Goal: Task Accomplishment & Management: Use online tool/utility

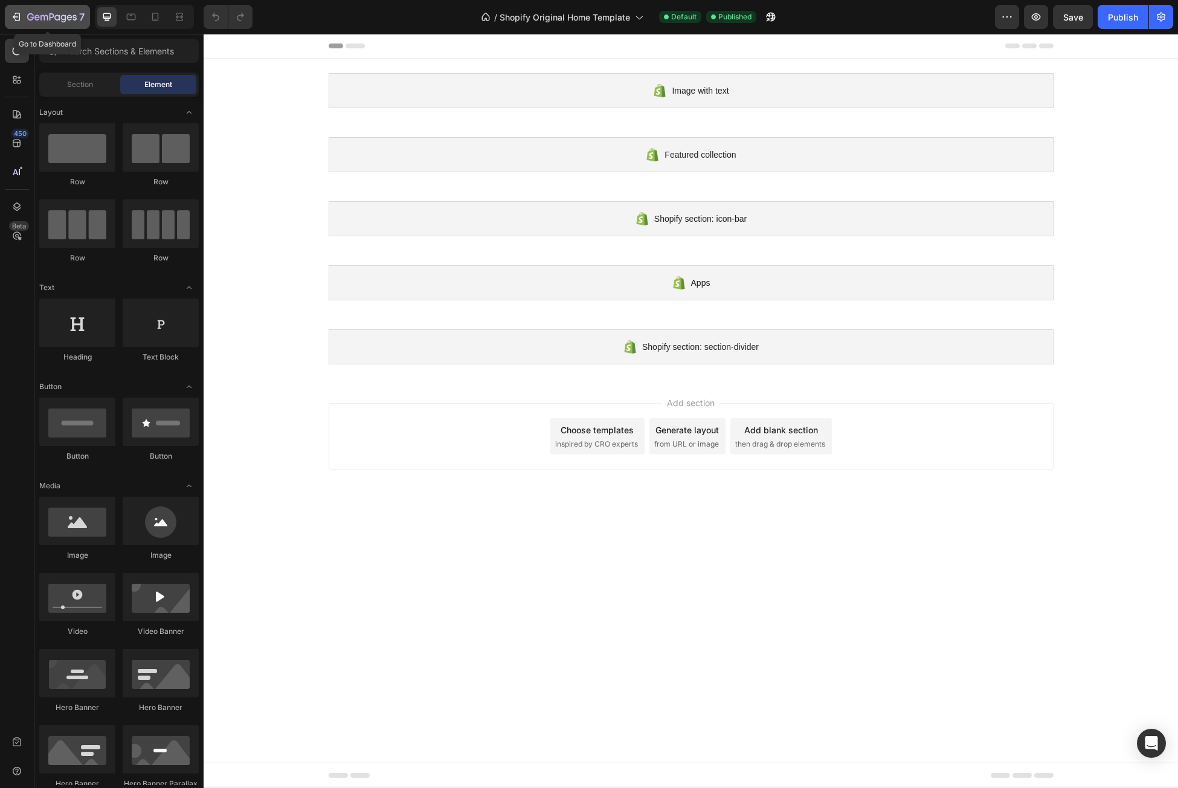
click at [11, 11] on icon "button" at bounding box center [16, 17] width 12 height 12
click at [14, 146] on icon at bounding box center [17, 144] width 8 height 8
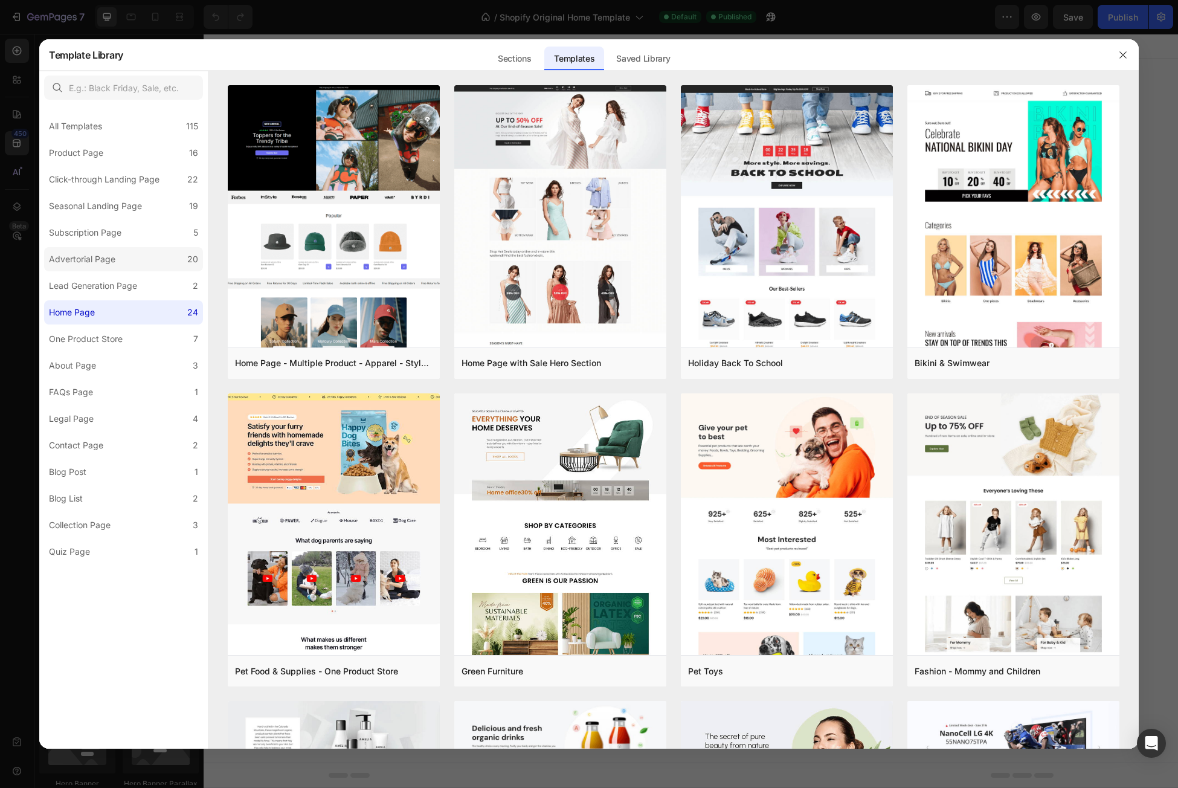
click at [154, 247] on label "Advertorial Page 20" at bounding box center [123, 259] width 159 height 24
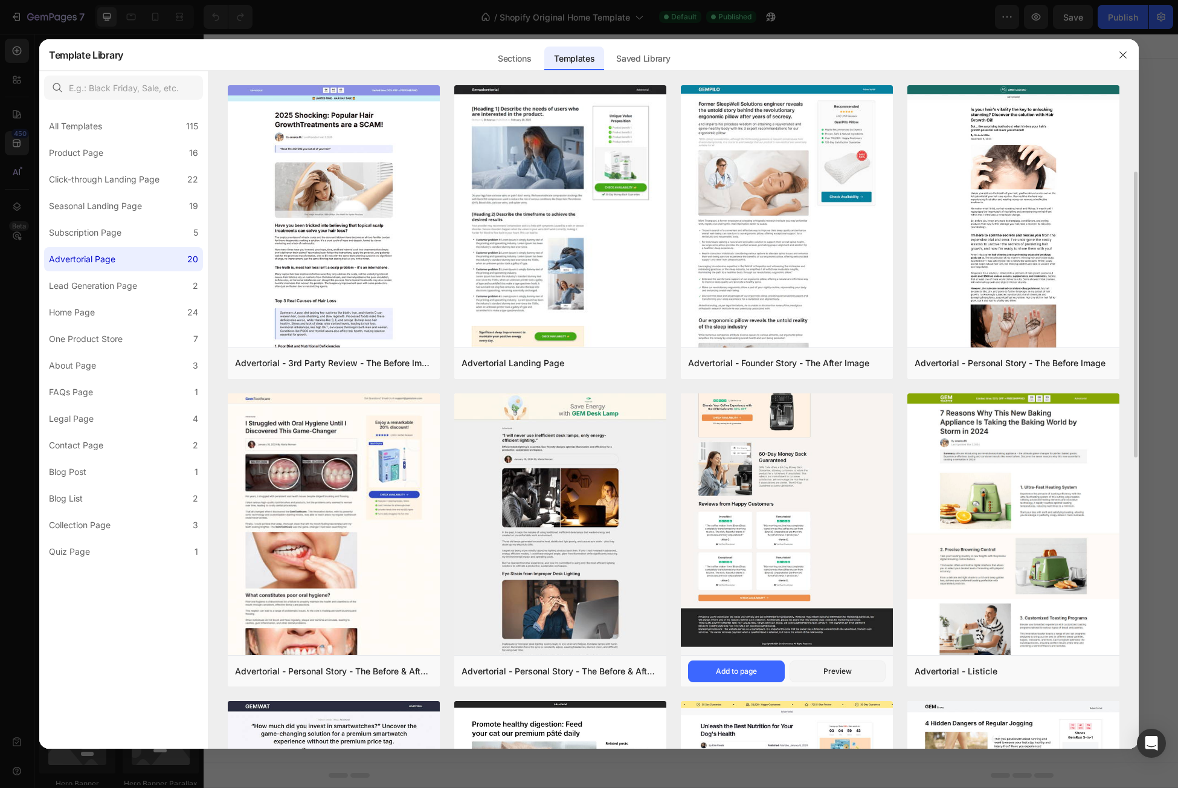
scroll to position [242, 0]
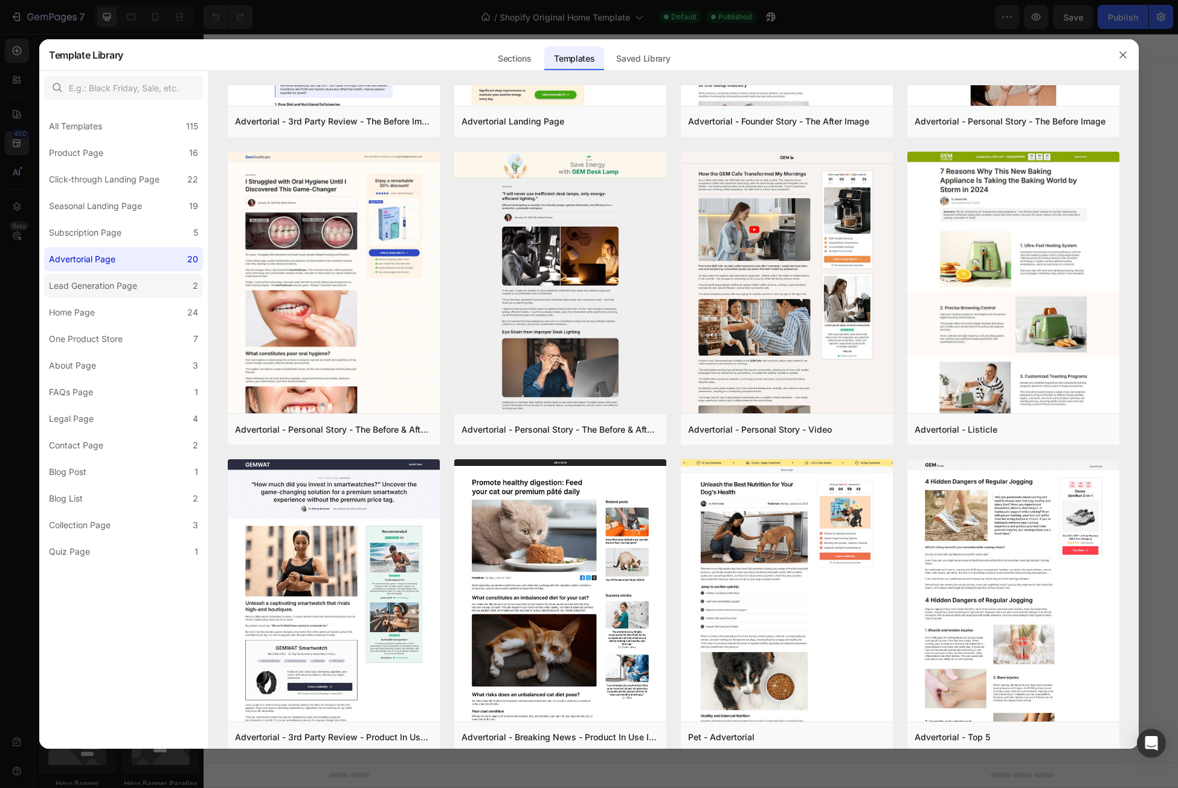
click at [118, 290] on div "Lead Generation Page" at bounding box center [93, 286] width 88 height 14
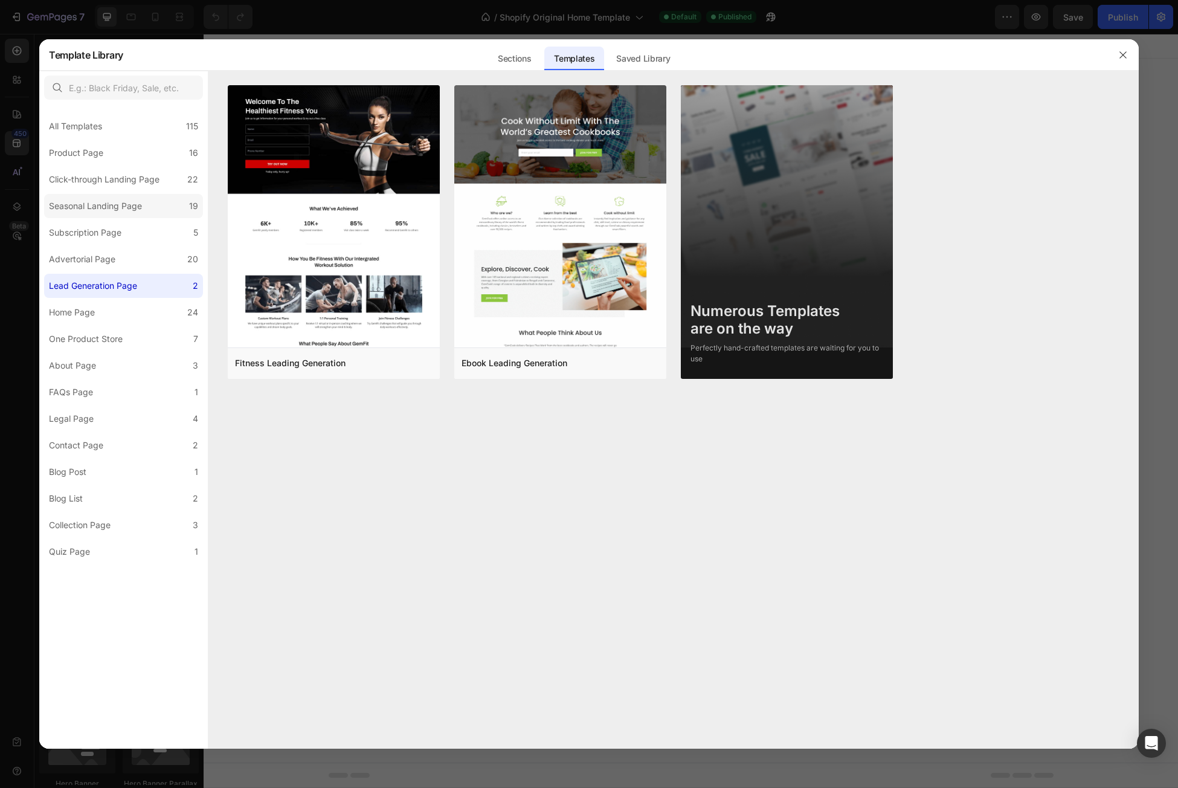
click at [104, 212] on div "Seasonal Landing Page" at bounding box center [95, 206] width 93 height 14
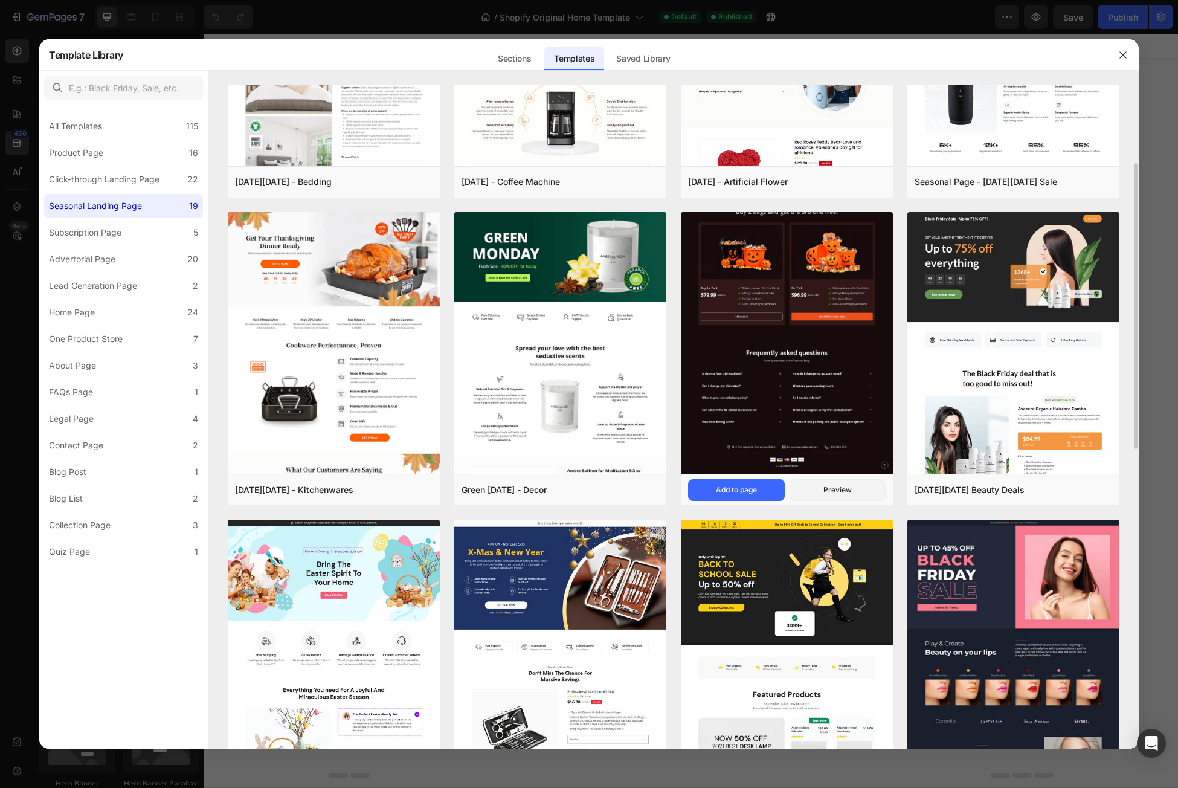
scroll to position [242, 0]
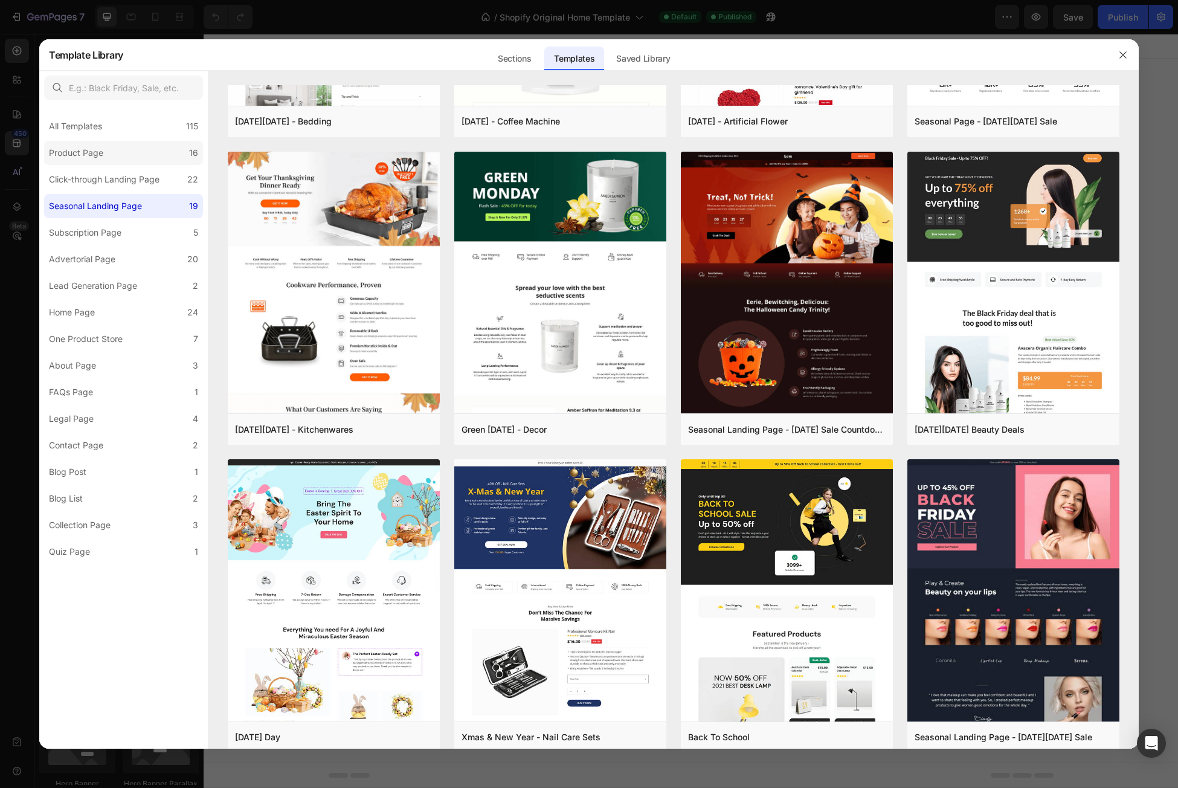
click at [105, 159] on div "Product Page" at bounding box center [78, 153] width 59 height 14
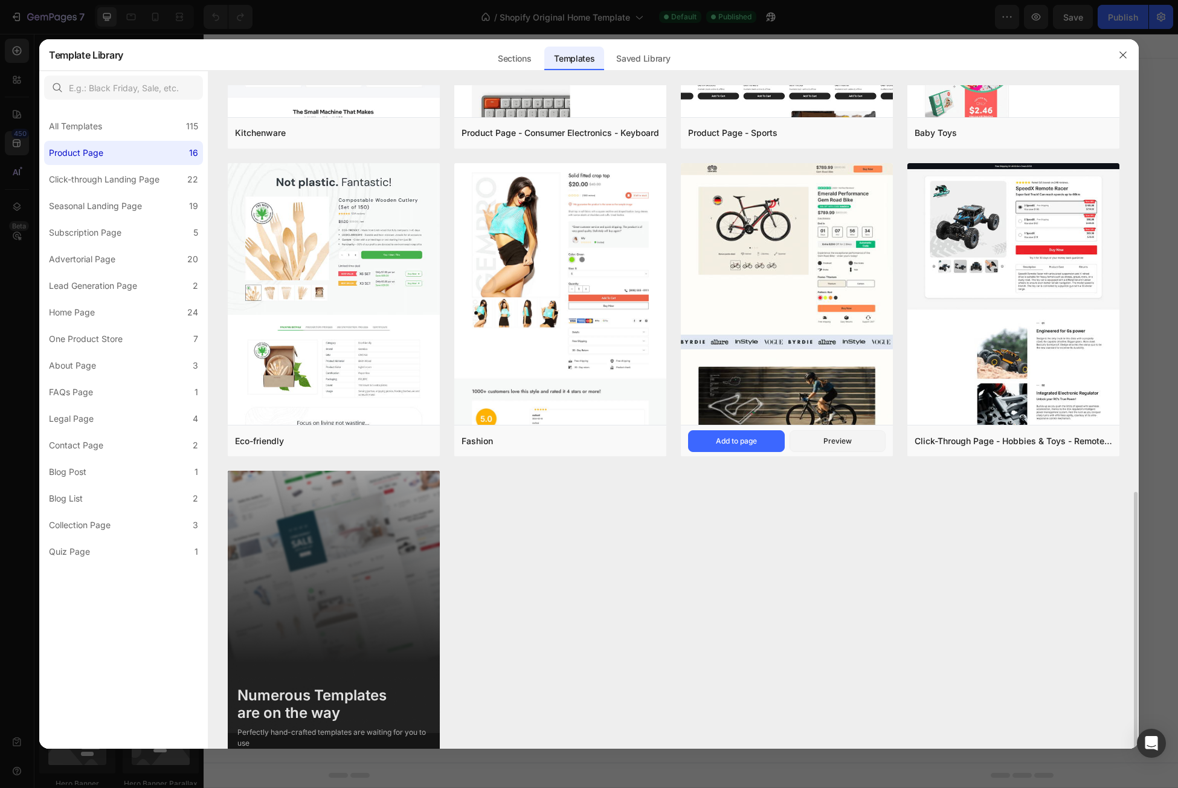
scroll to position [875, 0]
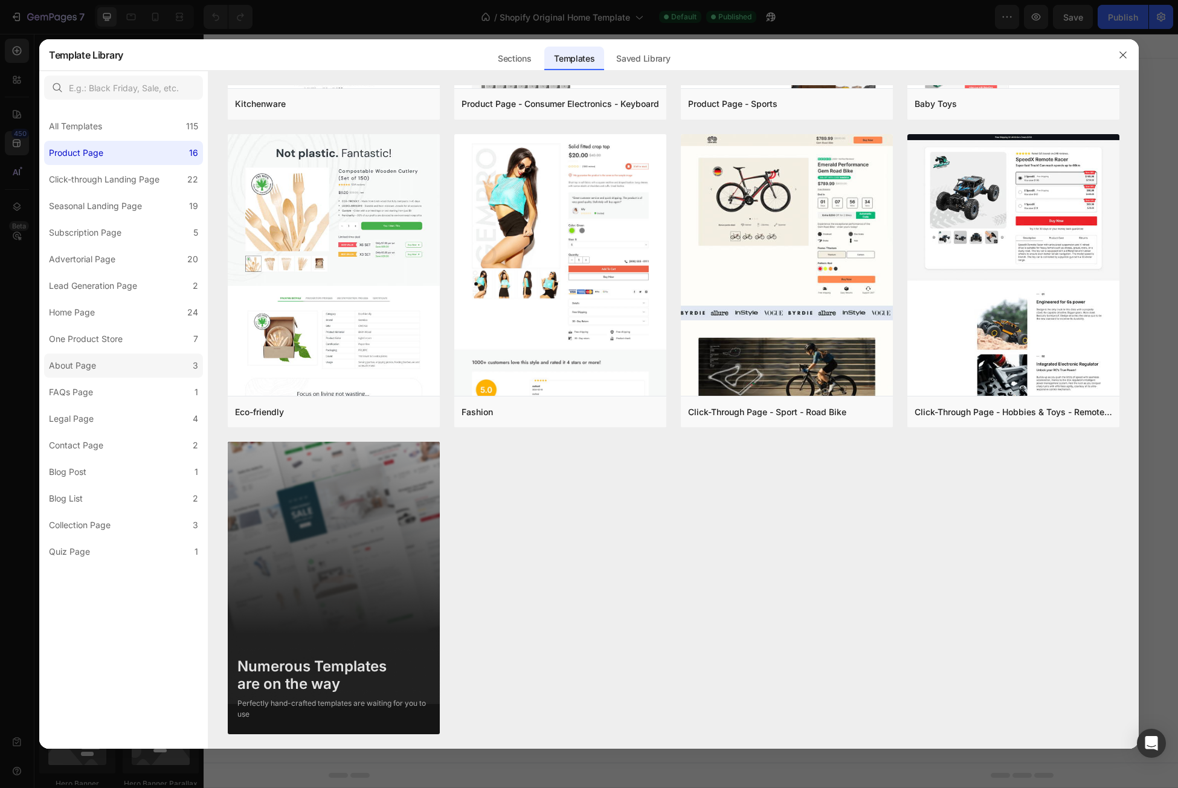
click at [109, 356] on label "About Page 3" at bounding box center [123, 365] width 159 height 24
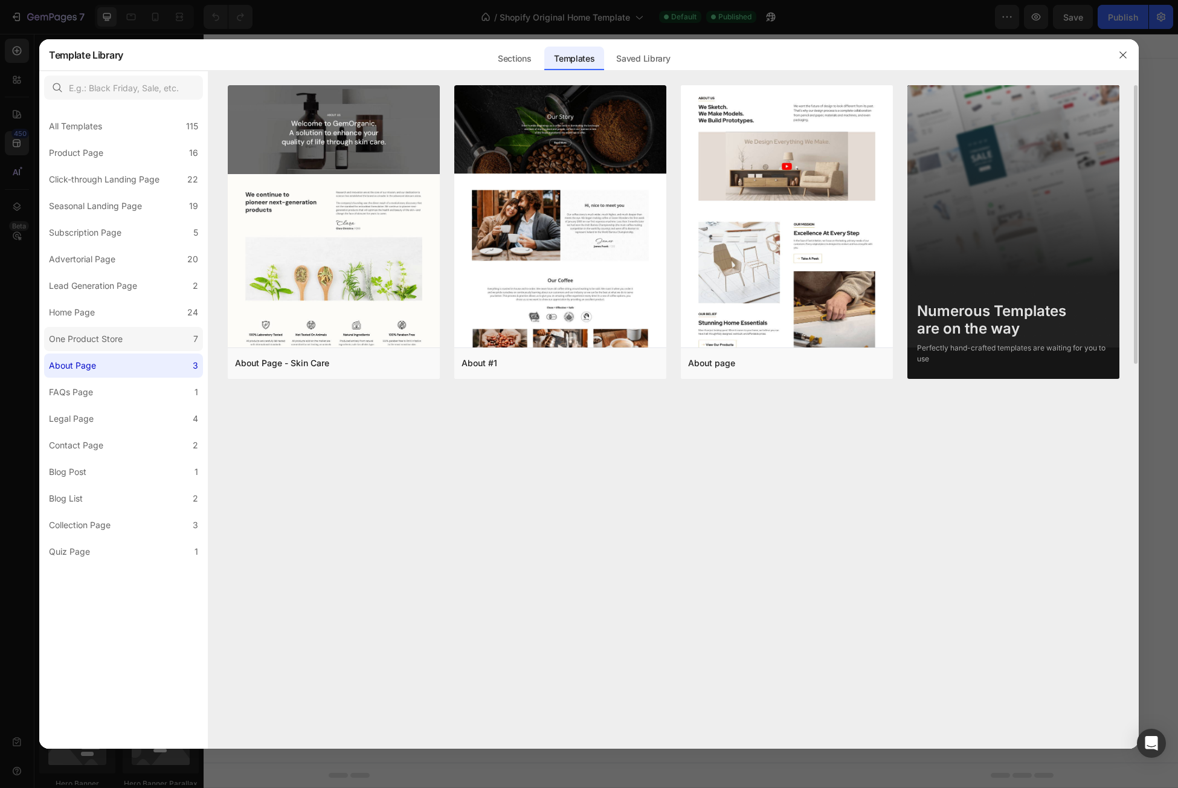
click at [120, 335] on div "One Product Store" at bounding box center [86, 339] width 74 height 14
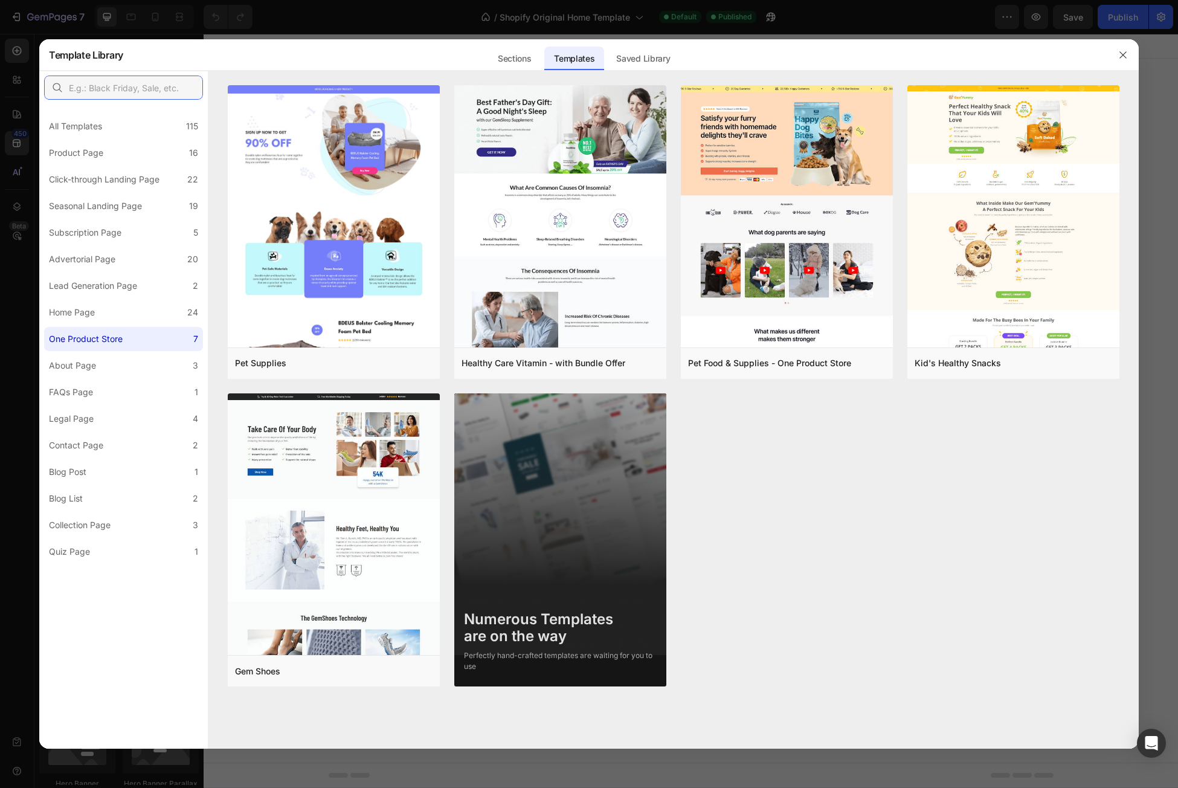
click at [117, 95] on input "text" at bounding box center [123, 88] width 159 height 24
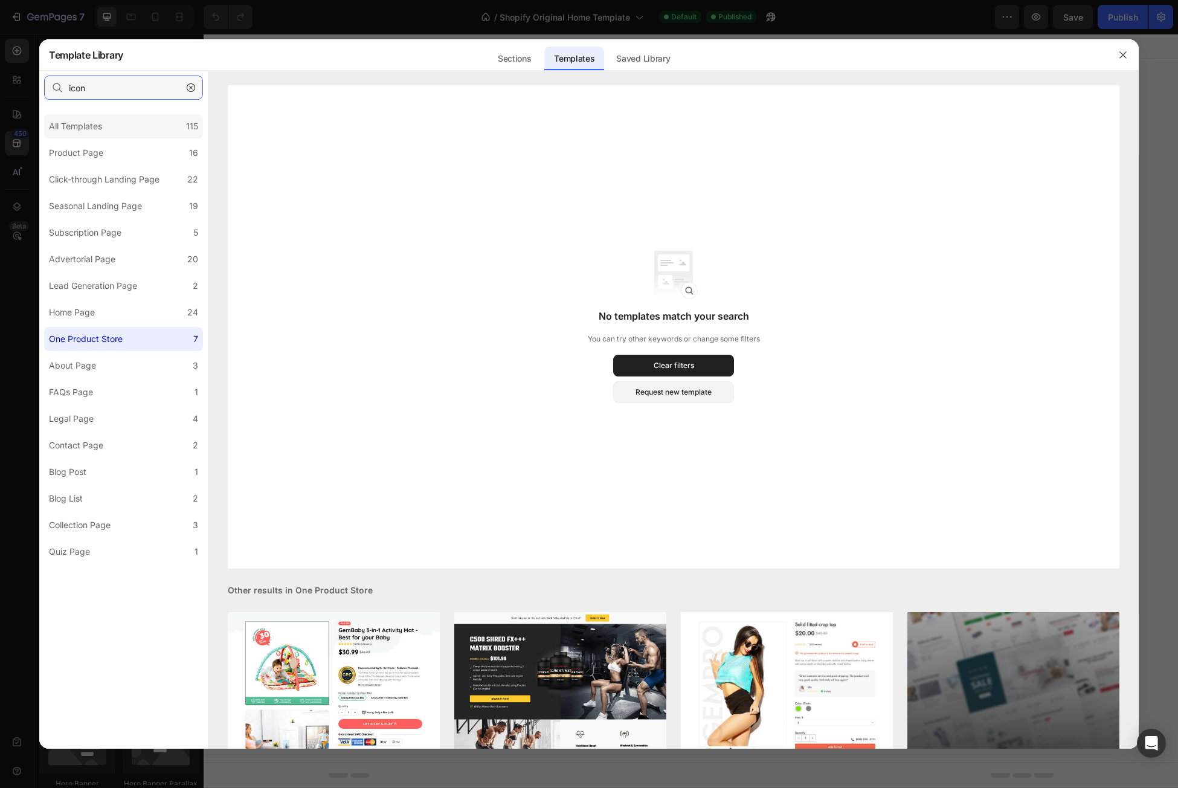
type input "icon"
click at [99, 124] on div "All Templates" at bounding box center [75, 126] width 53 height 14
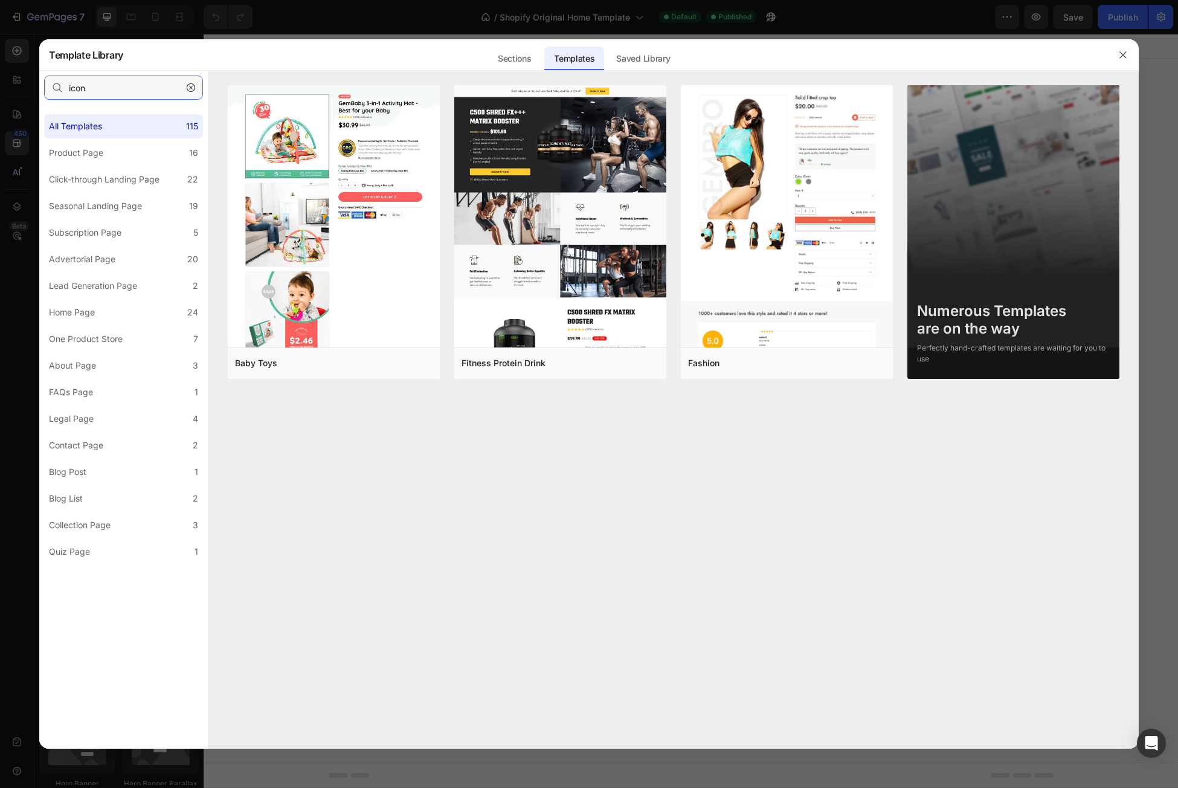
click at [102, 86] on input "icon" at bounding box center [123, 88] width 159 height 24
click at [481, 53] on div "Sections Templates Existing pages Saved Library Templates Saved Library" at bounding box center [583, 54] width 921 height 31
click at [510, 55] on div "Sections" at bounding box center [514, 59] width 53 height 24
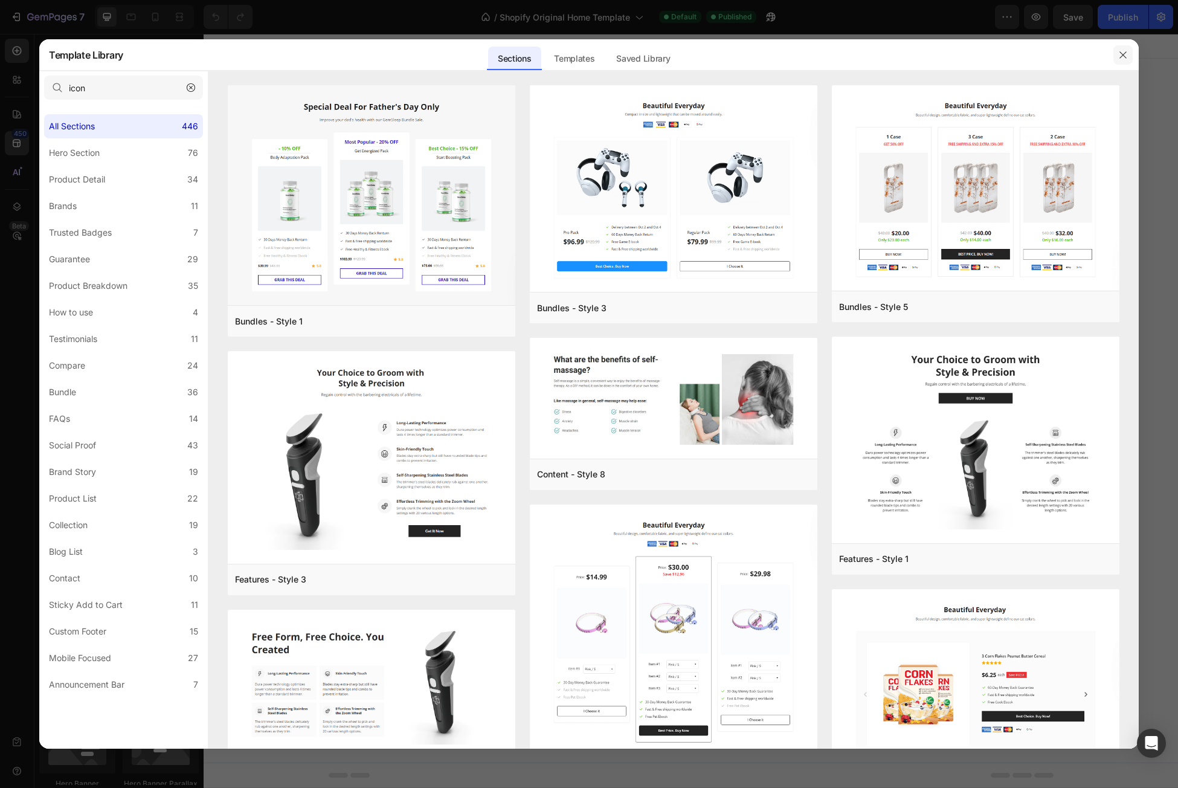
click at [1121, 59] on icon "button" at bounding box center [1123, 55] width 10 height 10
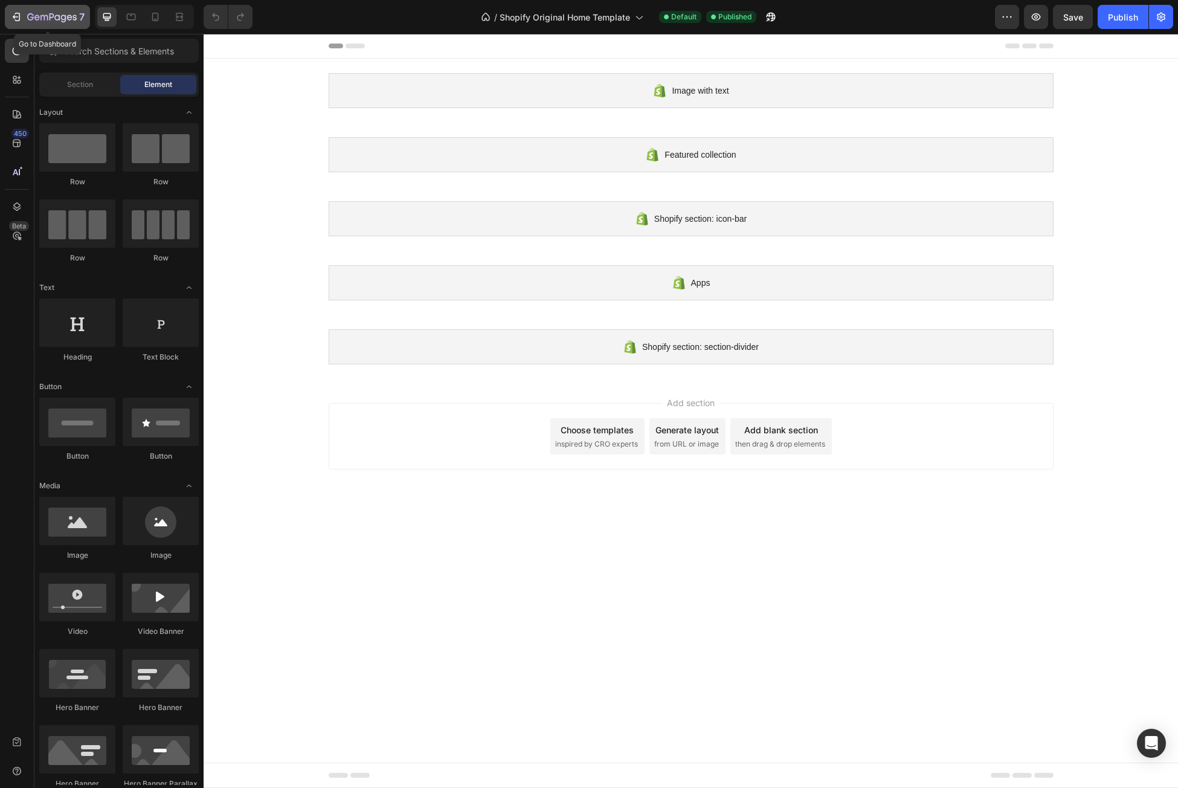
click at [25, 18] on div "7" at bounding box center [47, 17] width 74 height 14
